Goal: Information Seeking & Learning: Learn about a topic

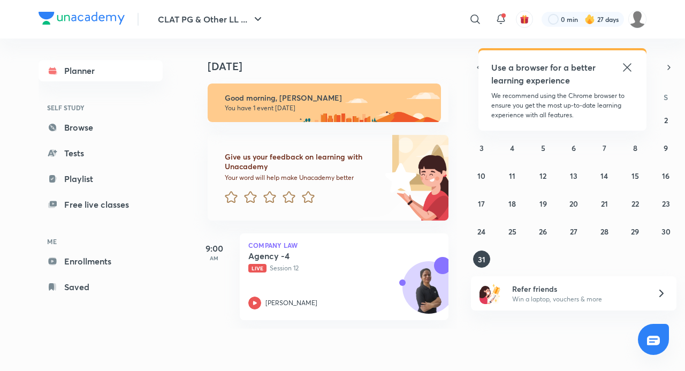
click at [628, 70] on icon at bounding box center [626, 67] width 13 height 13
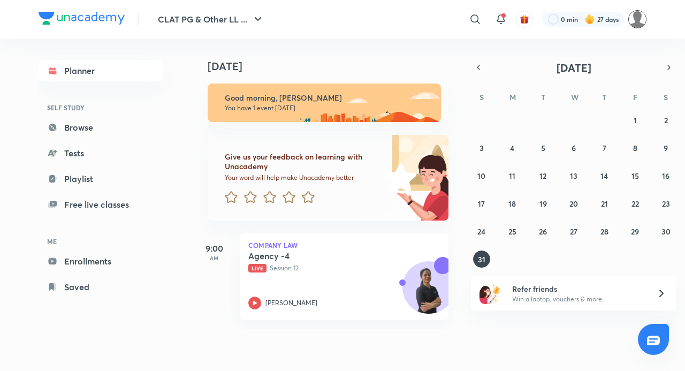
click at [637, 18] on img at bounding box center [637, 19] width 18 height 18
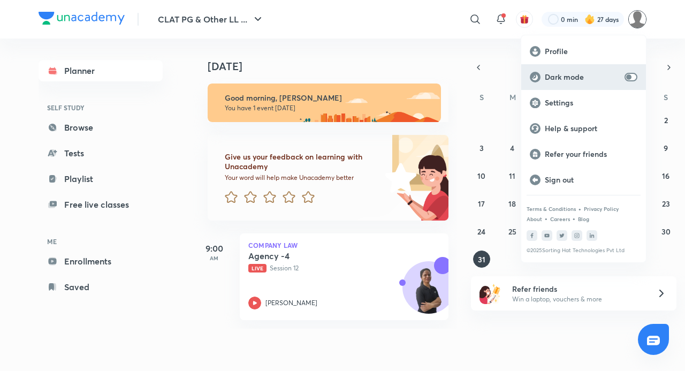
click at [629, 82] on div "Dark mode" at bounding box center [583, 77] width 125 height 26
checkbox input "true"
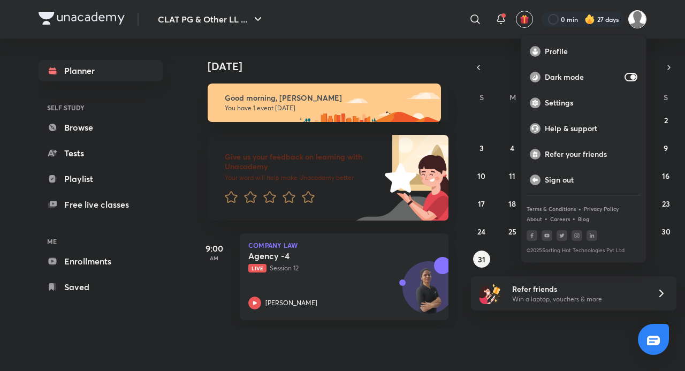
click at [659, 43] on div at bounding box center [342, 185] width 685 height 371
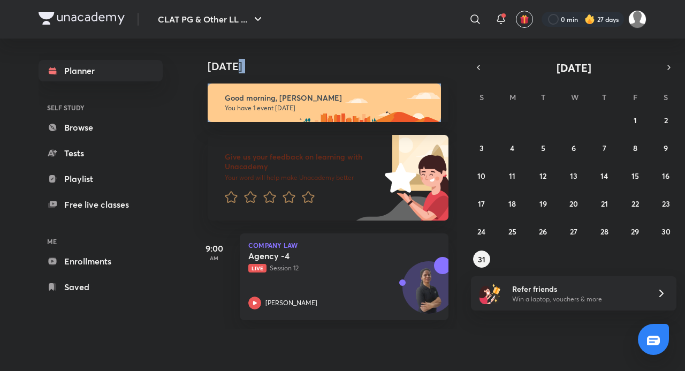
click at [659, 43] on div "Today Good morning, Adithyan You have 1 event today Give us your feedback on le…" at bounding box center [438, 184] width 490 height 290
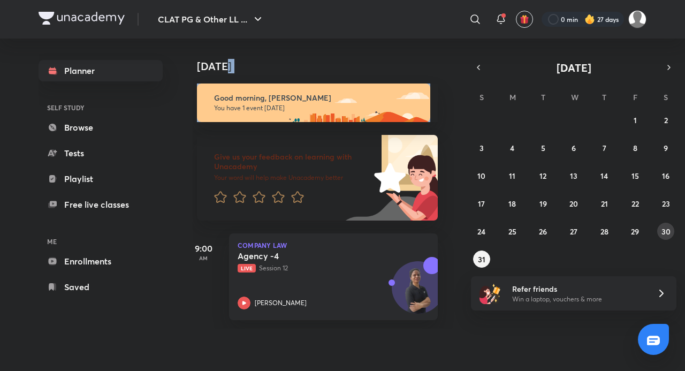
click at [667, 237] on button "30" at bounding box center [665, 230] width 17 height 17
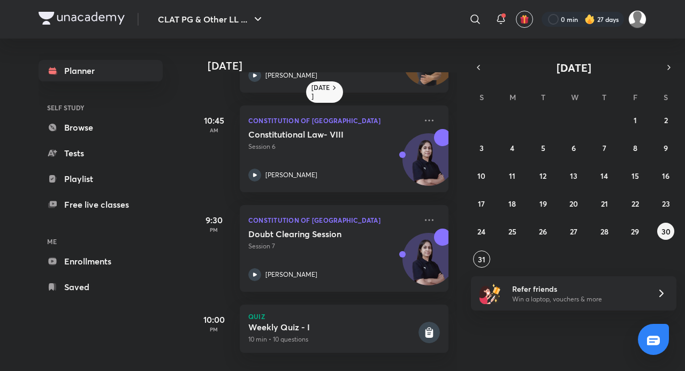
scroll to position [88, 0]
click at [167, 296] on div "Planner SELF STUDY Browse Tests Playlist Free live classes ME Enrollments Saved" at bounding box center [111, 179] width 145 height 280
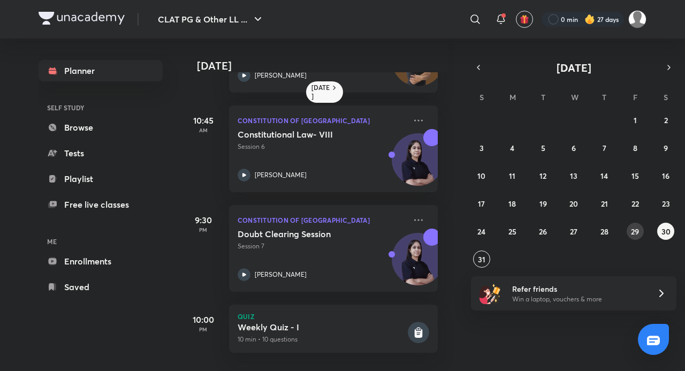
click at [631, 233] on abbr "29" at bounding box center [635, 231] width 8 height 10
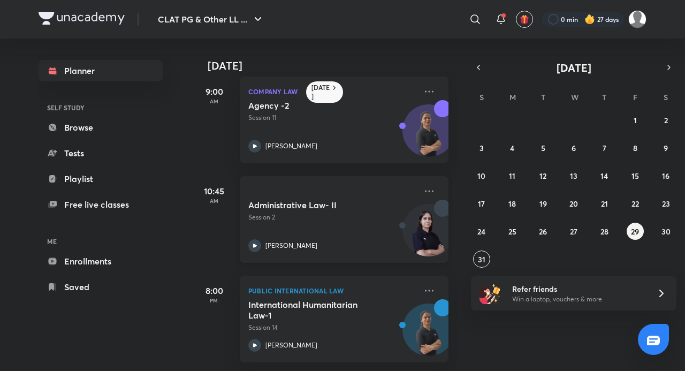
scroll to position [17, 0]
click at [664, 232] on abbr "30" at bounding box center [665, 231] width 9 height 10
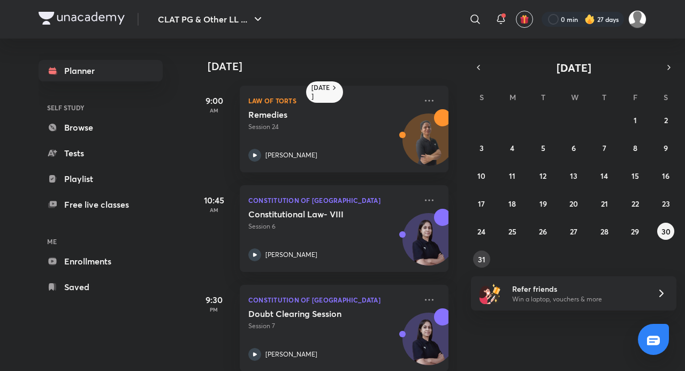
click at [481, 255] on abbr "31" at bounding box center [481, 259] width 7 height 10
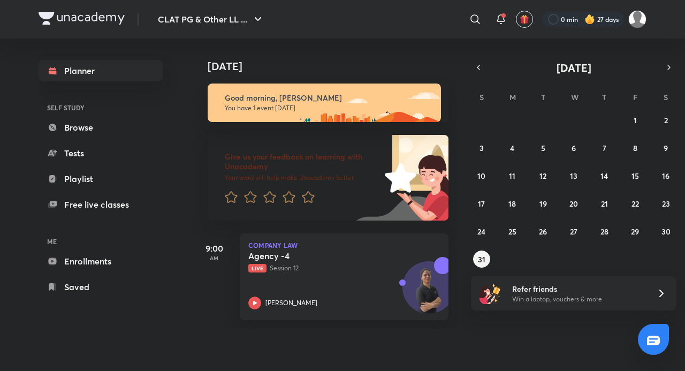
scroll to position [0, 11]
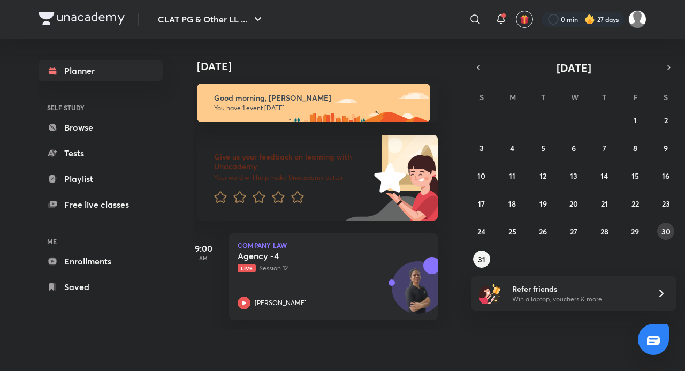
click at [668, 226] on abbr "30" at bounding box center [665, 231] width 9 height 10
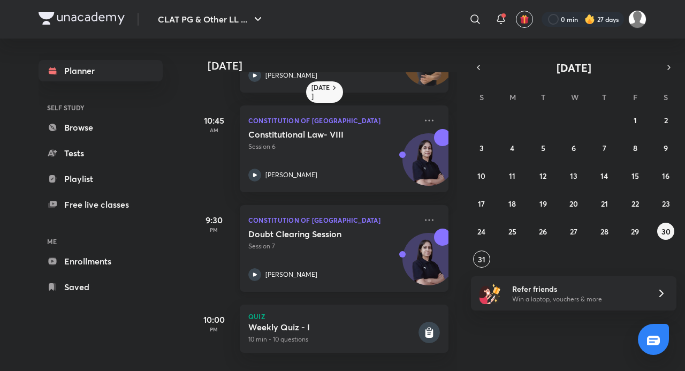
scroll to position [88, 0]
click at [476, 264] on button "31" at bounding box center [481, 258] width 17 height 17
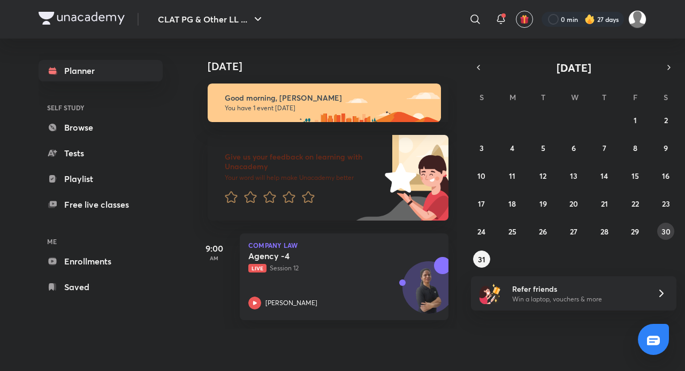
click at [670, 229] on button "30" at bounding box center [665, 230] width 17 height 17
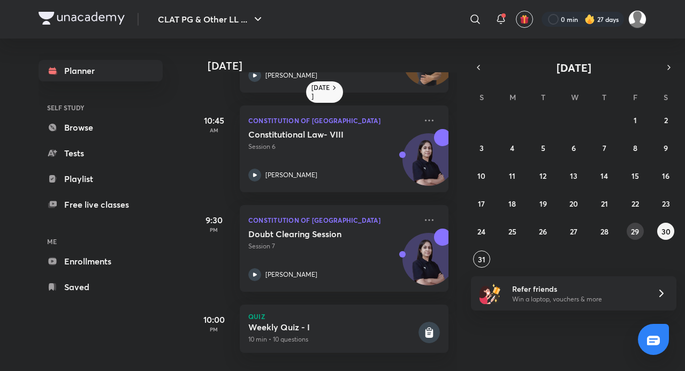
click at [631, 231] on abbr "29" at bounding box center [635, 231] width 8 height 10
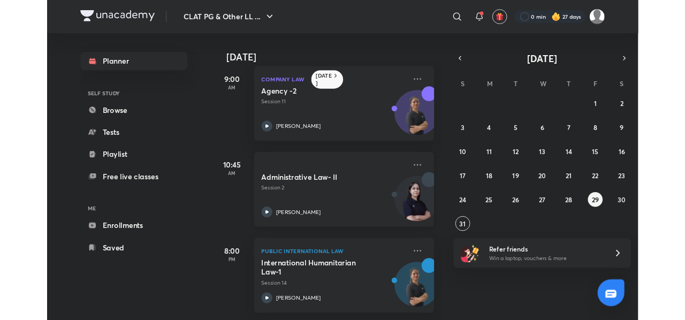
scroll to position [17, 0]
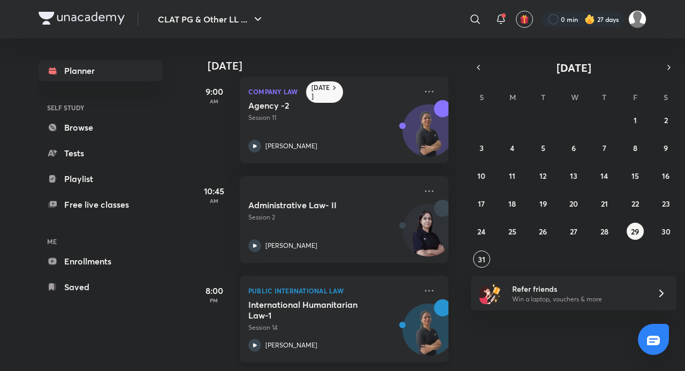
click at [350, 322] on p "Session 14" at bounding box center [332, 327] width 168 height 10
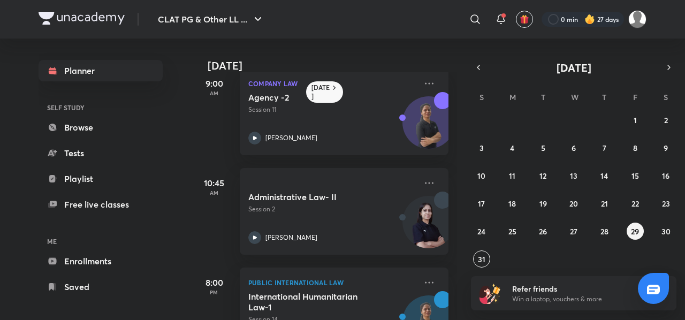
click at [654, 229] on div "27 28 29 30 31 1 2 3 4 5 6 7 8 9 10 11 12 13 14 15 16 17 18 19 20 21 22 23 24 2…" at bounding box center [573, 189] width 205 height 156
click at [674, 230] on div "27 28 29 30 31 1 2 3 4 5 6 7 8 9 10 11 12 13 14 15 16 17 18 19 20 21 22 23 24 2…" at bounding box center [573, 189] width 205 height 156
click at [667, 230] on abbr "30" at bounding box center [665, 231] width 9 height 10
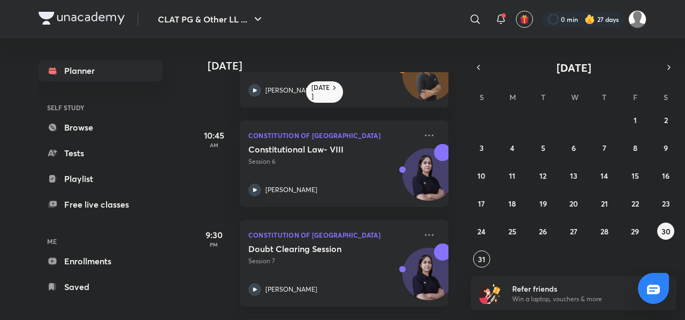
scroll to position [139, 0]
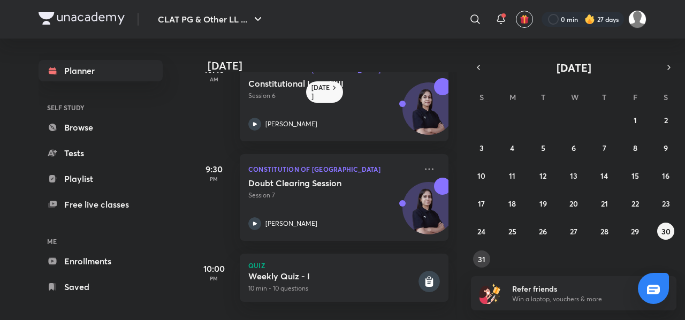
click at [479, 257] on abbr "31" at bounding box center [481, 259] width 7 height 10
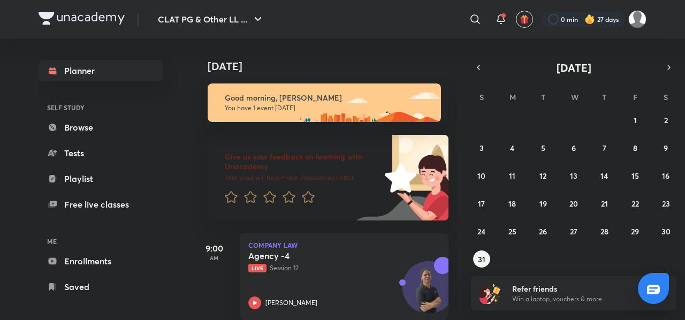
scroll to position [17, 0]
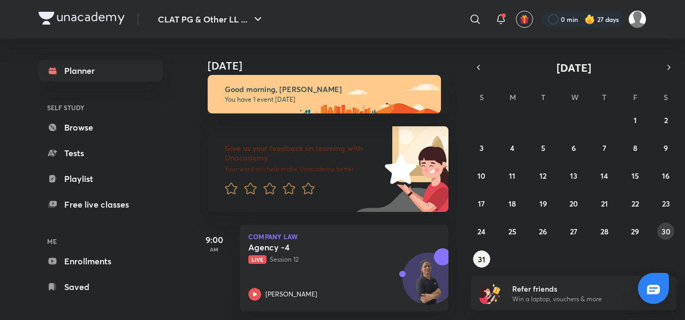
click at [668, 234] on abbr "30" at bounding box center [665, 231] width 9 height 10
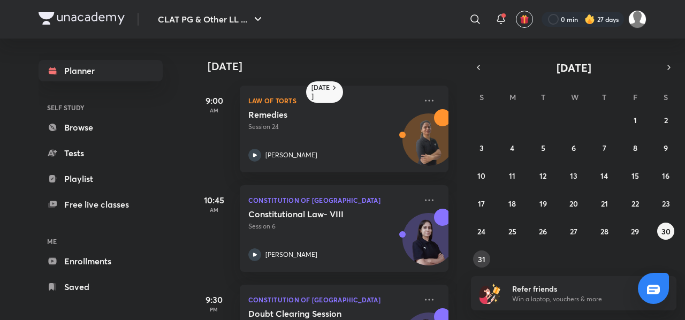
click at [483, 253] on button "31" at bounding box center [481, 258] width 17 height 17
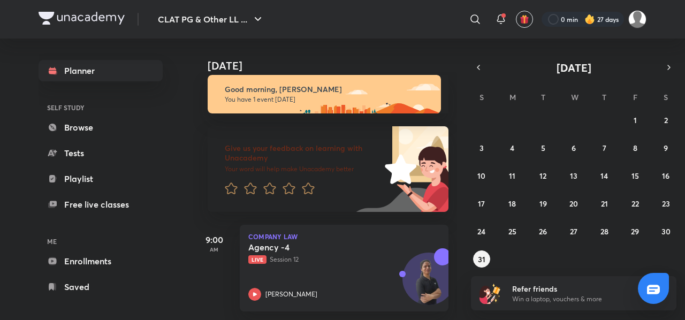
click at [401, 47] on div "[DATE]" at bounding box center [326, 55] width 266 height 34
click at [669, 226] on abbr "30" at bounding box center [665, 231] width 9 height 10
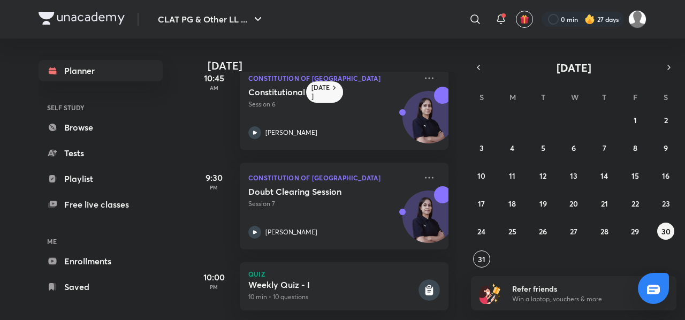
scroll to position [139, 0]
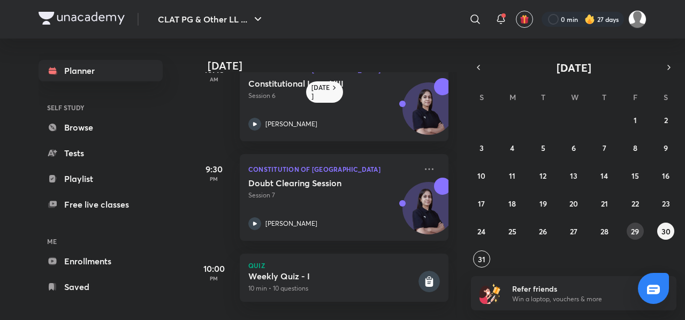
click at [638, 234] on abbr "29" at bounding box center [635, 231] width 8 height 10
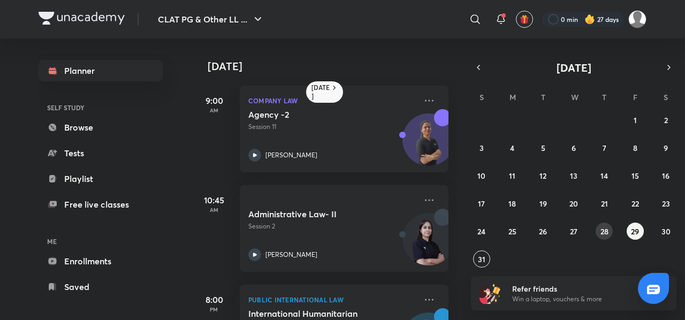
click at [609, 228] on button "28" at bounding box center [603, 230] width 17 height 17
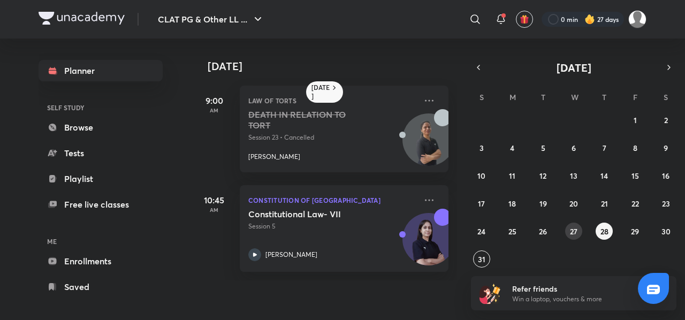
click at [571, 226] on abbr "27" at bounding box center [573, 231] width 7 height 10
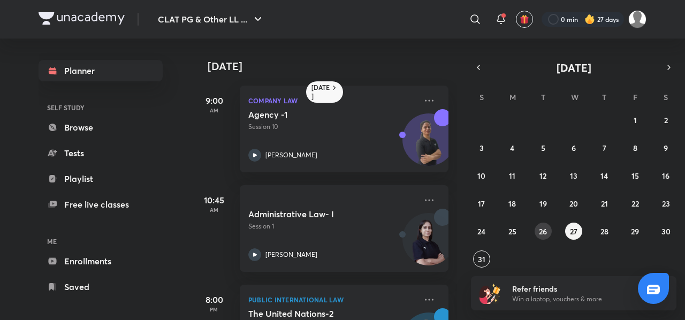
click at [536, 234] on button "26" at bounding box center [542, 230] width 17 height 17
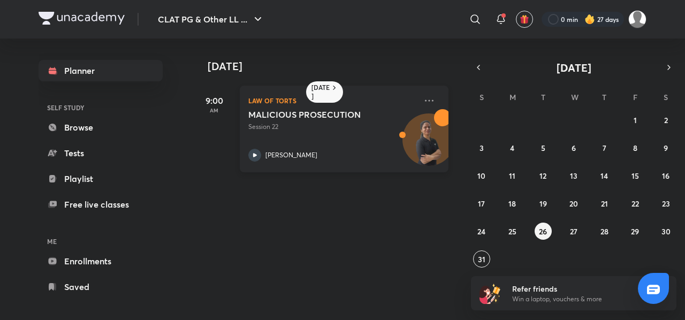
click at [344, 127] on p "Session 22" at bounding box center [332, 127] width 168 height 10
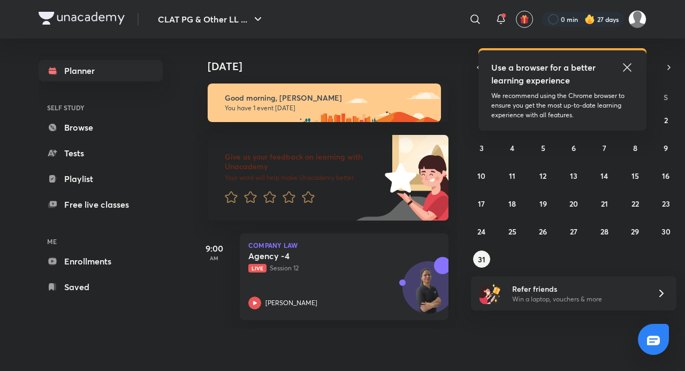
click at [627, 63] on icon at bounding box center [626, 67] width 13 height 13
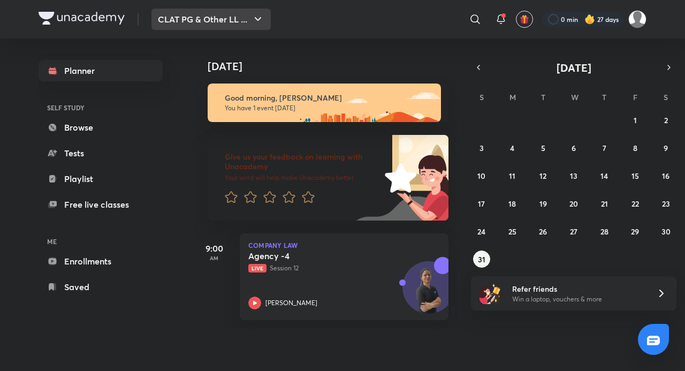
click at [253, 14] on icon "button" at bounding box center [257, 19] width 13 height 13
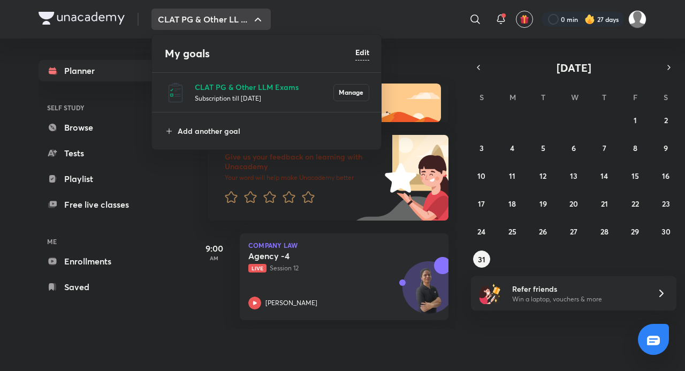
click at [255, 15] on div at bounding box center [342, 185] width 685 height 371
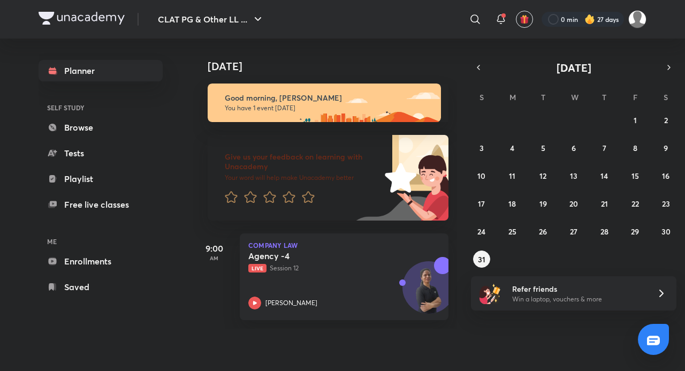
click at [320, 9] on div "​" at bounding box center [387, 19] width 197 height 26
click at [664, 236] on button "30" at bounding box center [665, 230] width 17 height 17
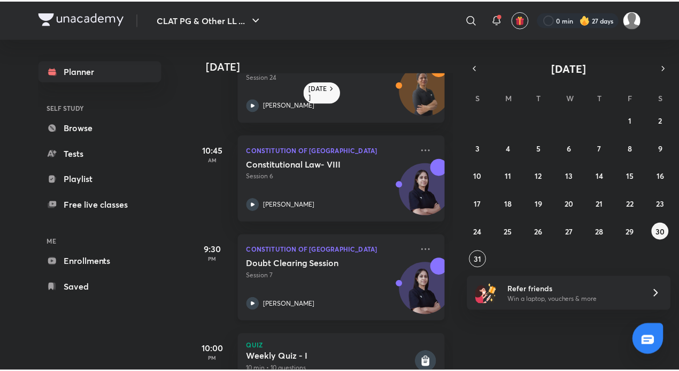
scroll to position [88, 0]
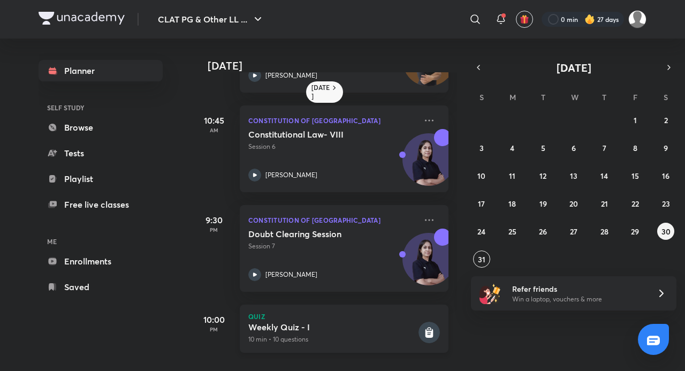
click at [425, 328] on icon at bounding box center [429, 332] width 8 height 9
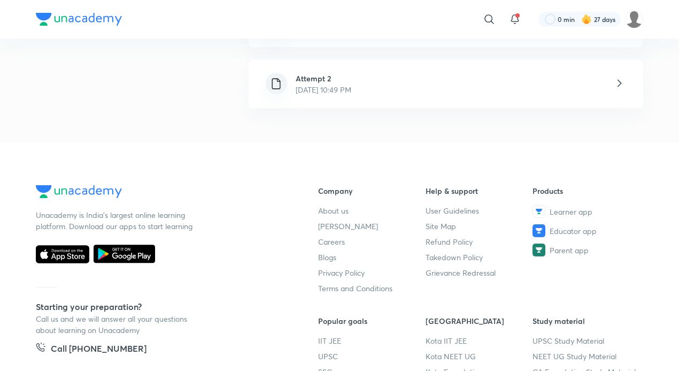
scroll to position [160, 0]
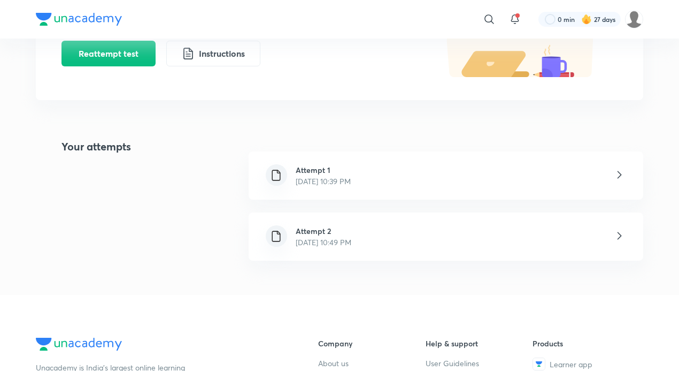
click at [389, 237] on div "Attempt 2 Aug 30, 2025, 10:49 PM" at bounding box center [446, 236] width 395 height 48
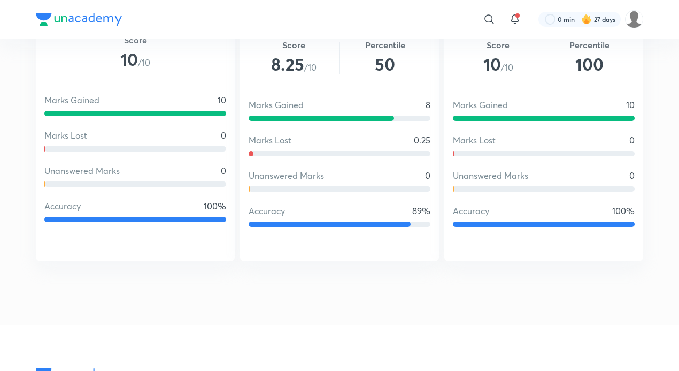
scroll to position [665, 0]
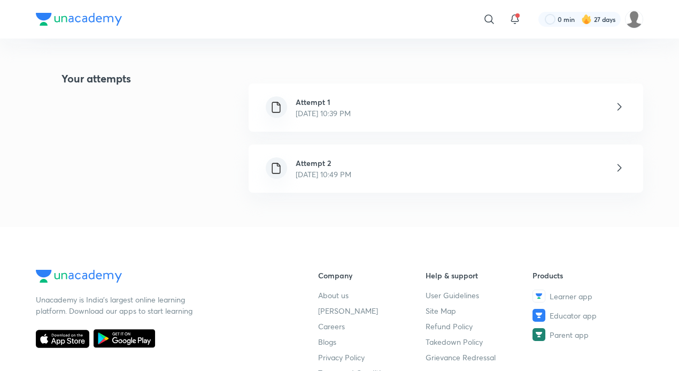
scroll to position [107, 0]
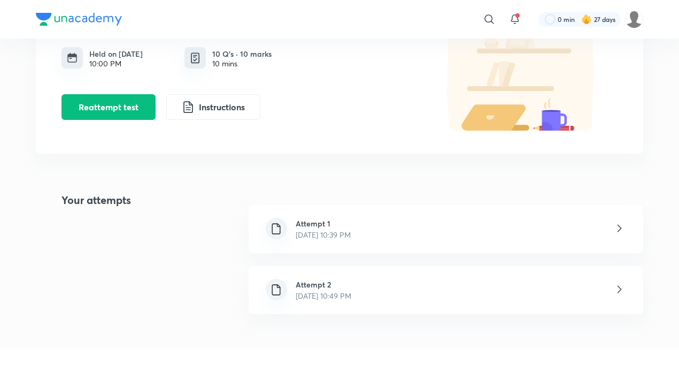
click at [318, 232] on p "Aug 30, 2025, 10:39 PM" at bounding box center [323, 234] width 55 height 11
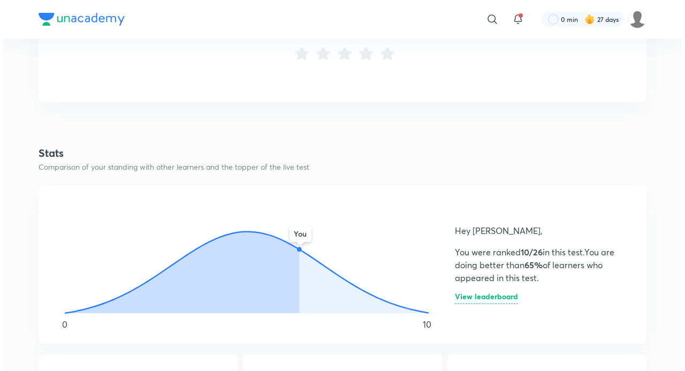
scroll to position [459, 0]
click at [481, 300] on h6 "View leaderboard" at bounding box center [483, 298] width 63 height 11
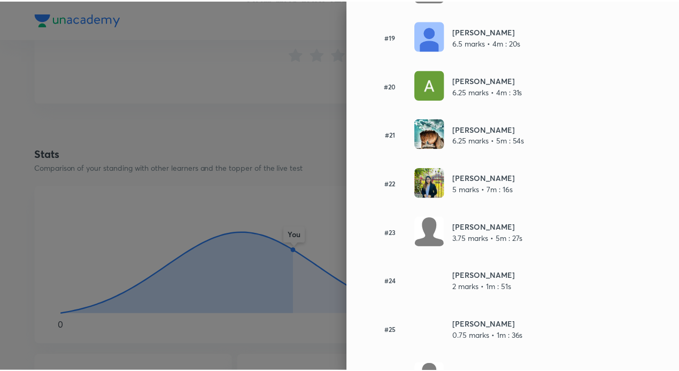
scroll to position [1065, 0]
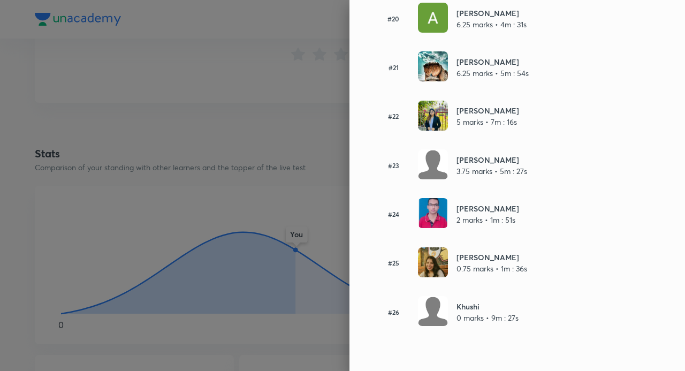
click at [186, 232] on div at bounding box center [342, 185] width 685 height 371
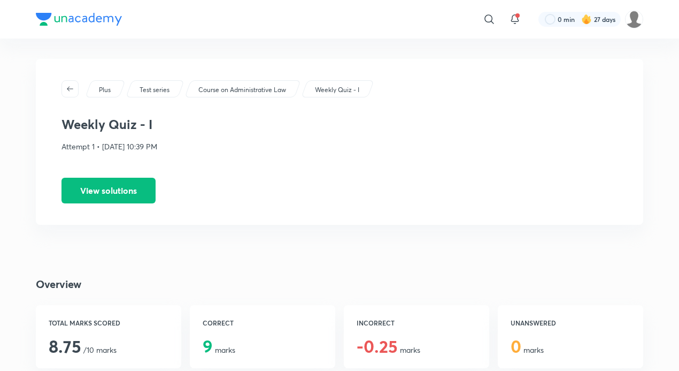
scroll to position [0, 0]
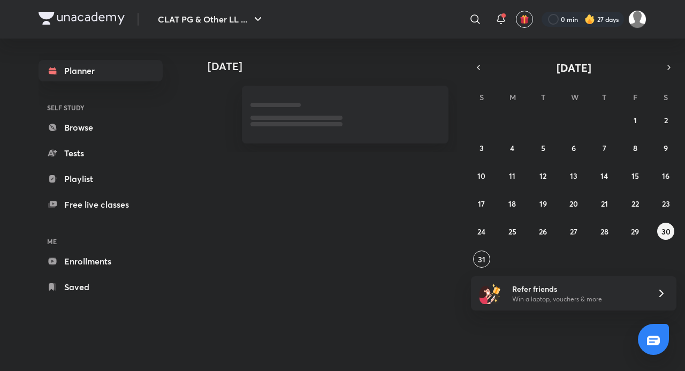
drag, startPoint x: 511, startPoint y: 182, endPoint x: 519, endPoint y: 245, distance: 63.6
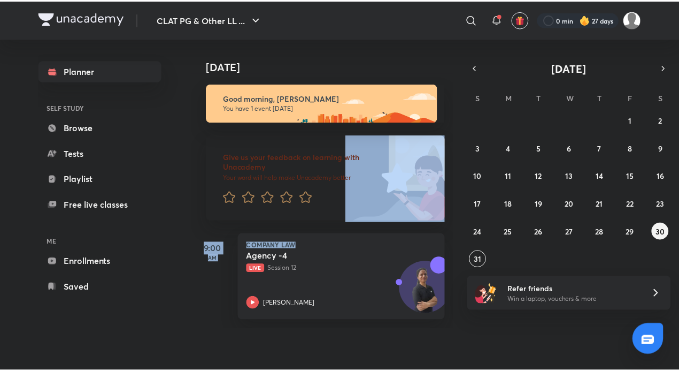
scroll to position [0, 11]
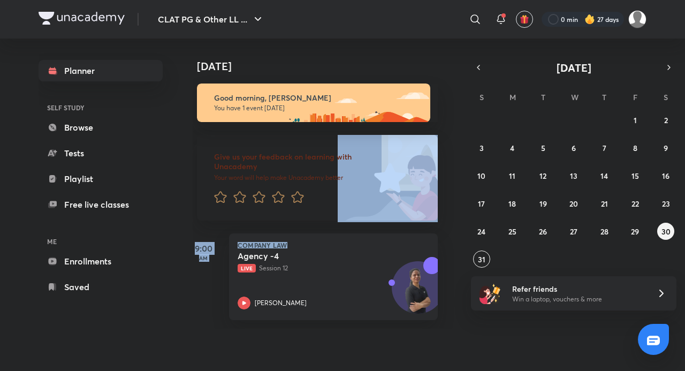
drag, startPoint x: 448, startPoint y: 194, endPoint x: 457, endPoint y: 255, distance: 62.2
click at [457, 255] on div "Today Good morning, Adithyan You have 1 event today Give us your feedback on le…" at bounding box center [438, 184] width 490 height 290
click at [127, 287] on link "Saved" at bounding box center [101, 286] width 124 height 21
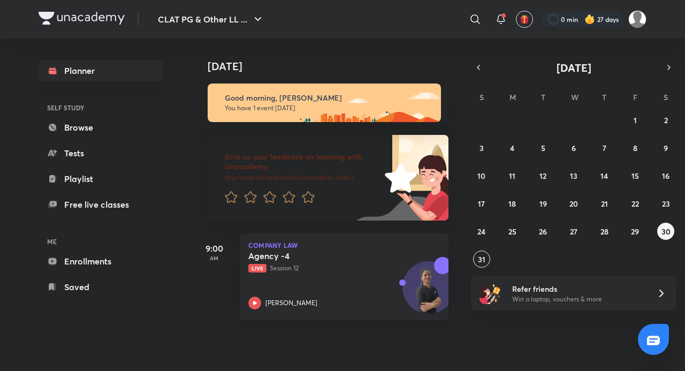
click at [491, 337] on div "Today Today Good morning, Adithyan You have 1 event today Give us your feedback…" at bounding box center [420, 194] width 454 height 311
click at [78, 288] on link "Saved" at bounding box center [101, 286] width 124 height 21
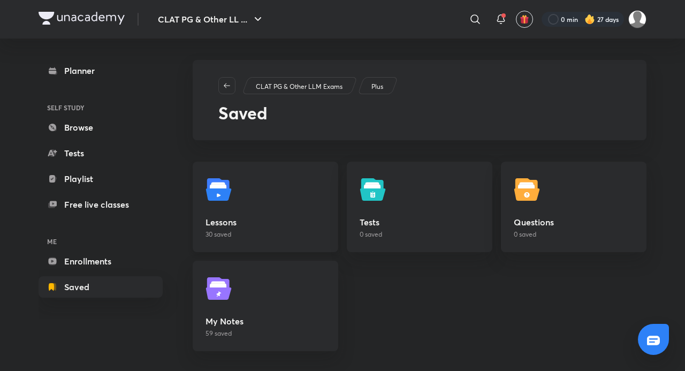
click at [241, 213] on link "Lessons 30 saved" at bounding box center [265, 207] width 145 height 90
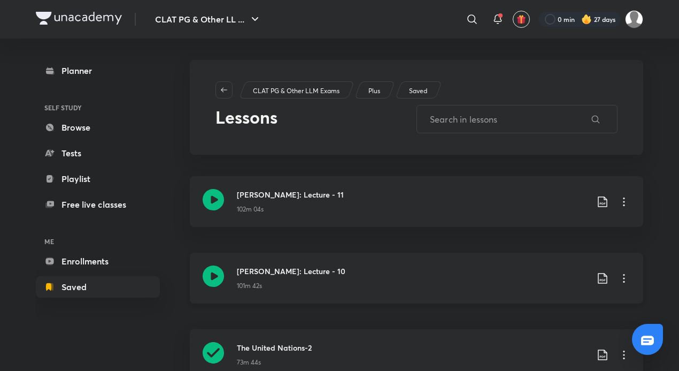
click at [625, 276] on icon at bounding box center [624, 278] width 13 height 13
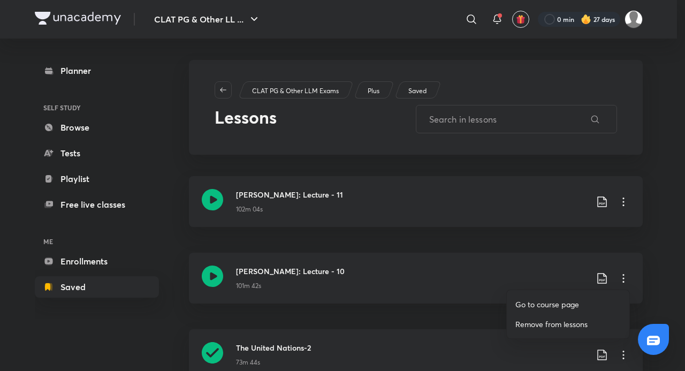
click at [559, 300] on p "Go to course page" at bounding box center [547, 303] width 64 height 11
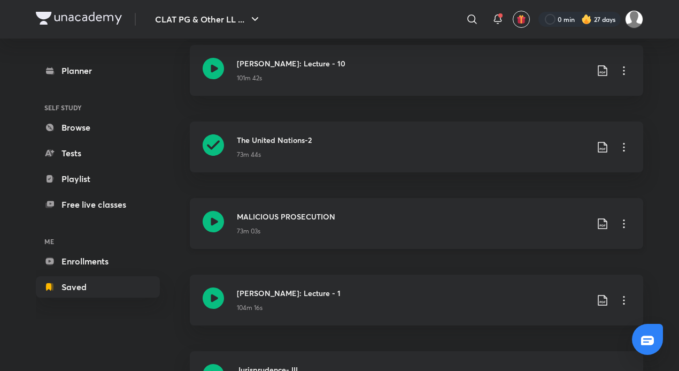
scroll to position [214, 0]
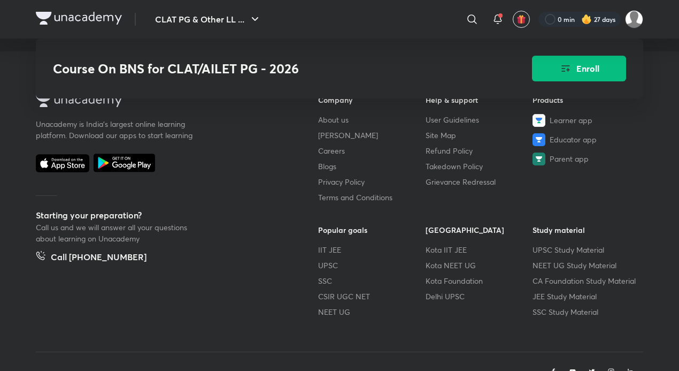
scroll to position [963, 0]
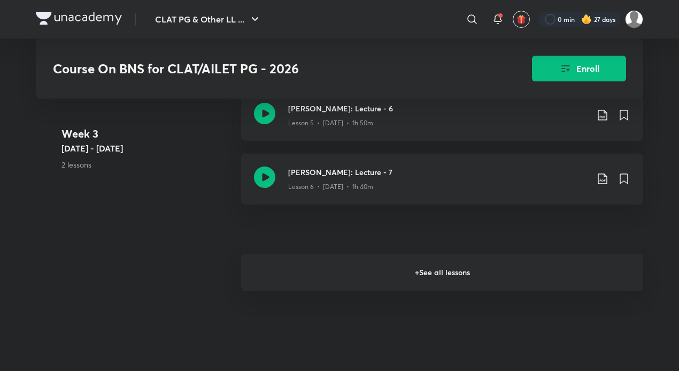
click at [417, 272] on h6 "+ See all lessons" at bounding box center [442, 272] width 402 height 37
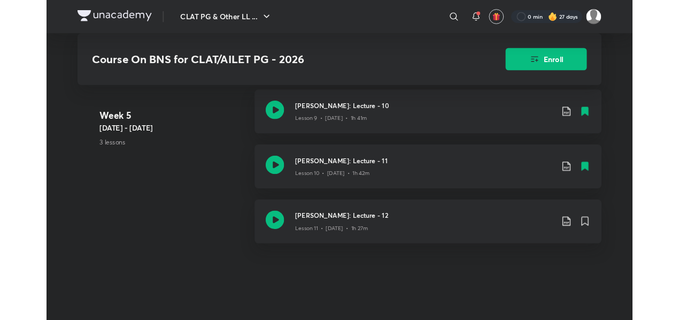
scroll to position [1284, 0]
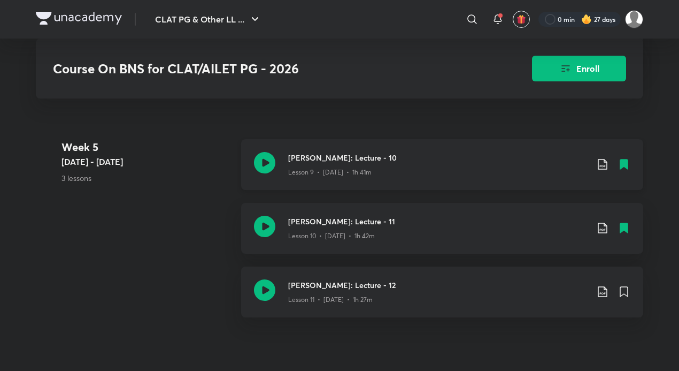
click at [264, 159] on icon at bounding box center [264, 162] width 21 height 21
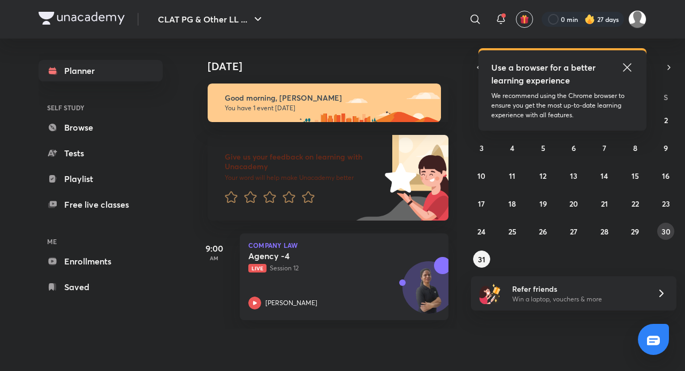
click at [663, 224] on button "30" at bounding box center [665, 230] width 17 height 17
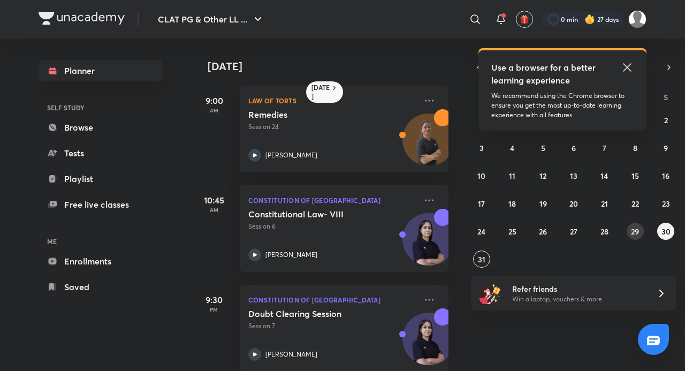
click at [633, 229] on abbr "29" at bounding box center [635, 231] width 8 height 10
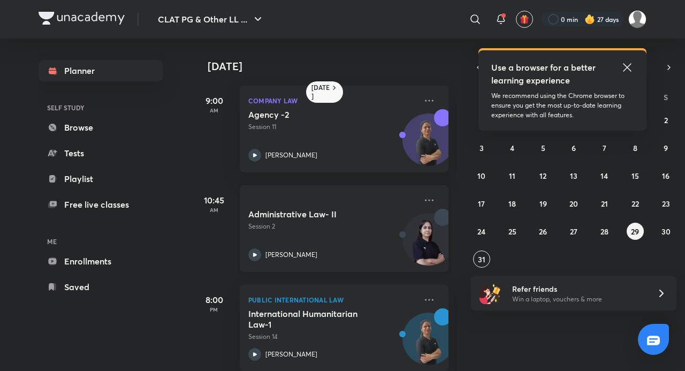
scroll to position [17, 0]
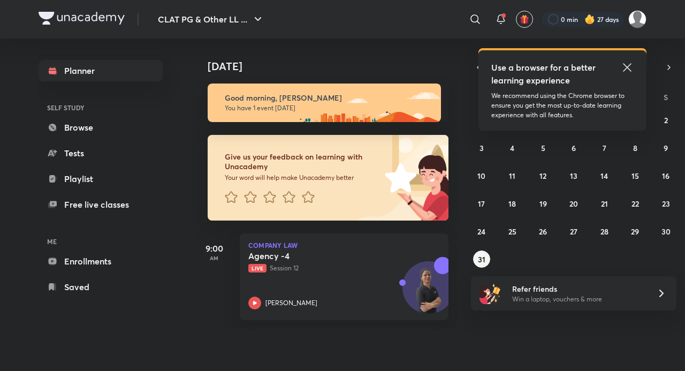
click at [629, 67] on icon at bounding box center [626, 67] width 13 height 13
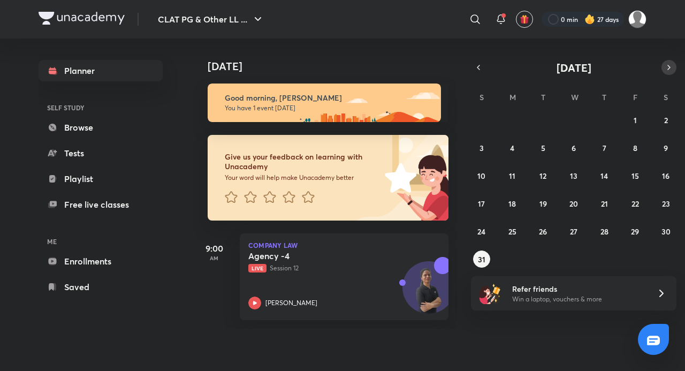
click at [669, 67] on icon "button" at bounding box center [668, 67] width 2 height 4
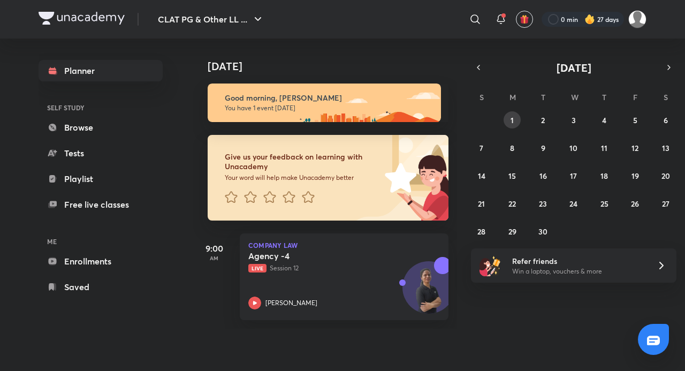
click at [515, 122] on button "1" at bounding box center [511, 119] width 17 height 17
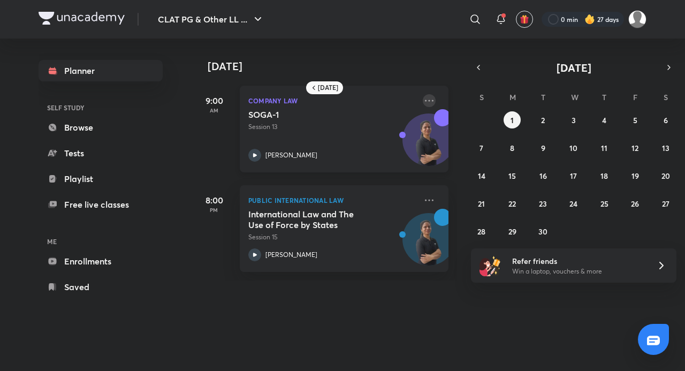
click at [423, 100] on icon at bounding box center [429, 100] width 13 height 13
click at [502, 320] on div "[DATE] [DATE] 9:00 AM Company Law SOGA-1 Session 13 [PERSON_NAME] 8:00 PM Publi…" at bounding box center [420, 194] width 454 height 311
click at [665, 73] on button "button" at bounding box center [668, 67] width 15 height 15
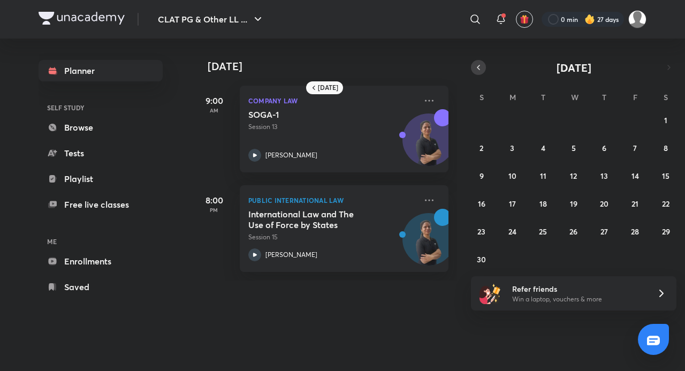
click at [483, 68] on button "button" at bounding box center [478, 67] width 15 height 15
